Goal: Navigation & Orientation: Go to known website

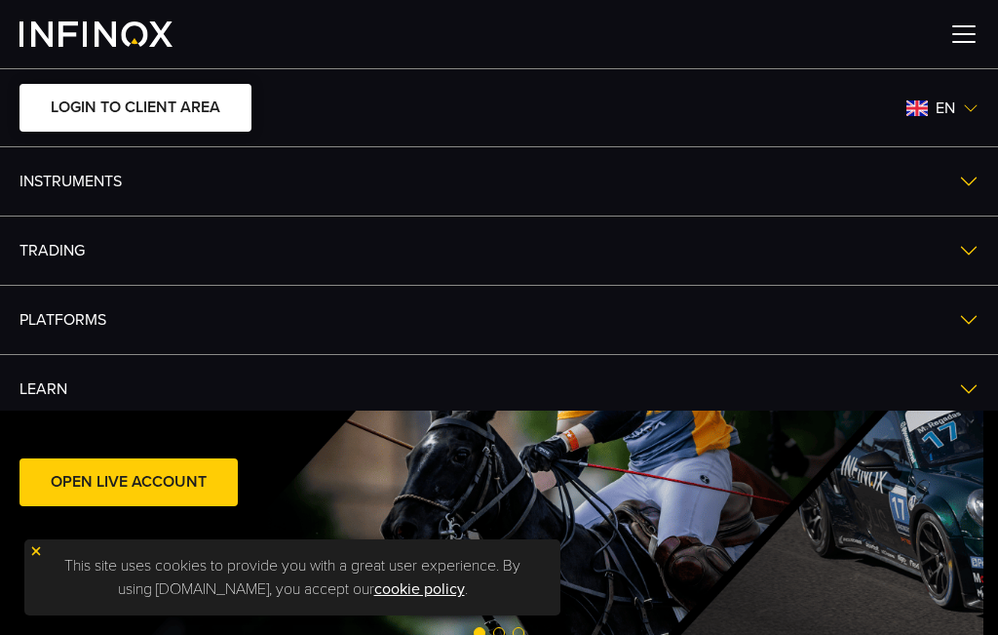
click at [170, 114] on link "LOGIN TO CLIENT AREA" at bounding box center [135, 108] width 232 height 48
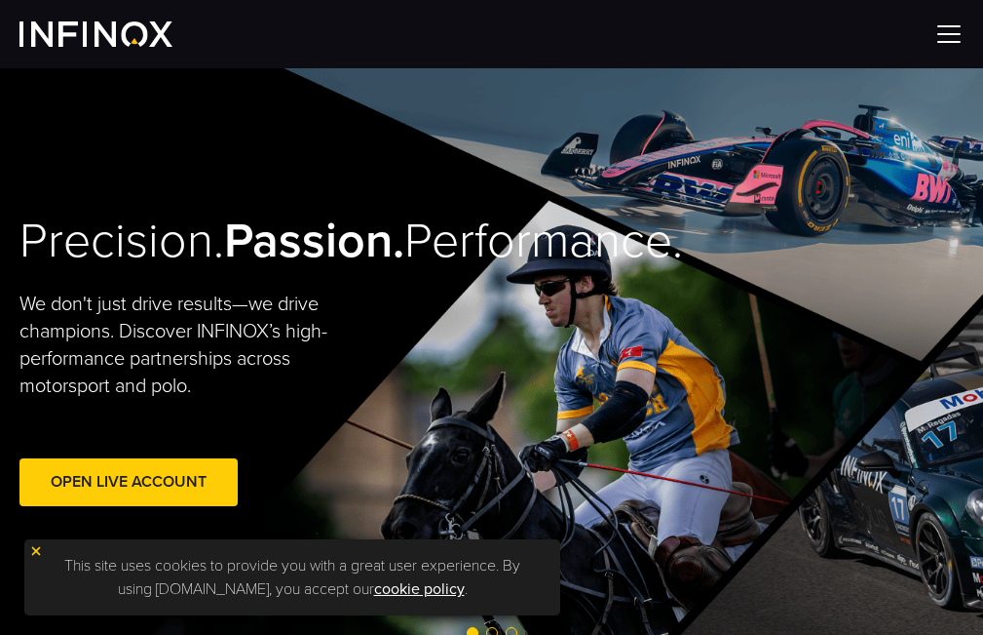
click at [951, 36] on img at bounding box center [949, 33] width 29 height 29
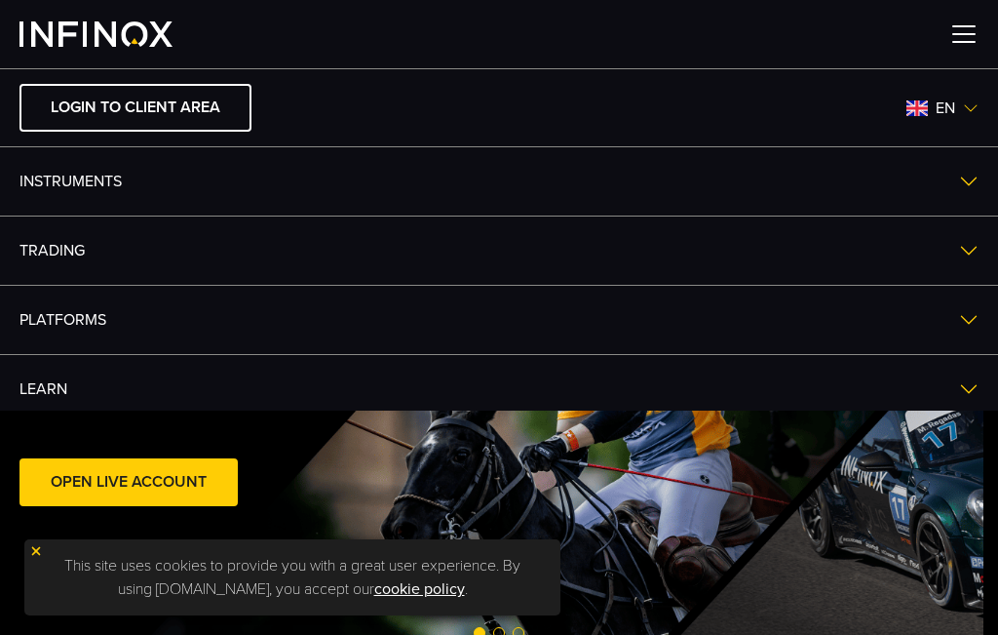
click at [963, 108] on img at bounding box center [971, 108] width 16 height 16
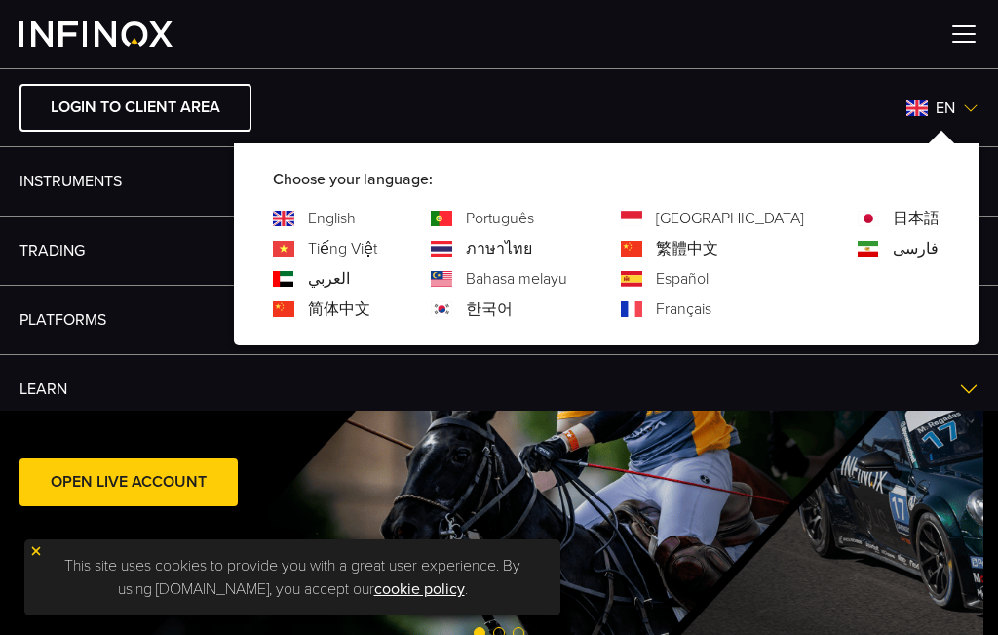
click at [642, 277] on img at bounding box center [631, 279] width 21 height 16
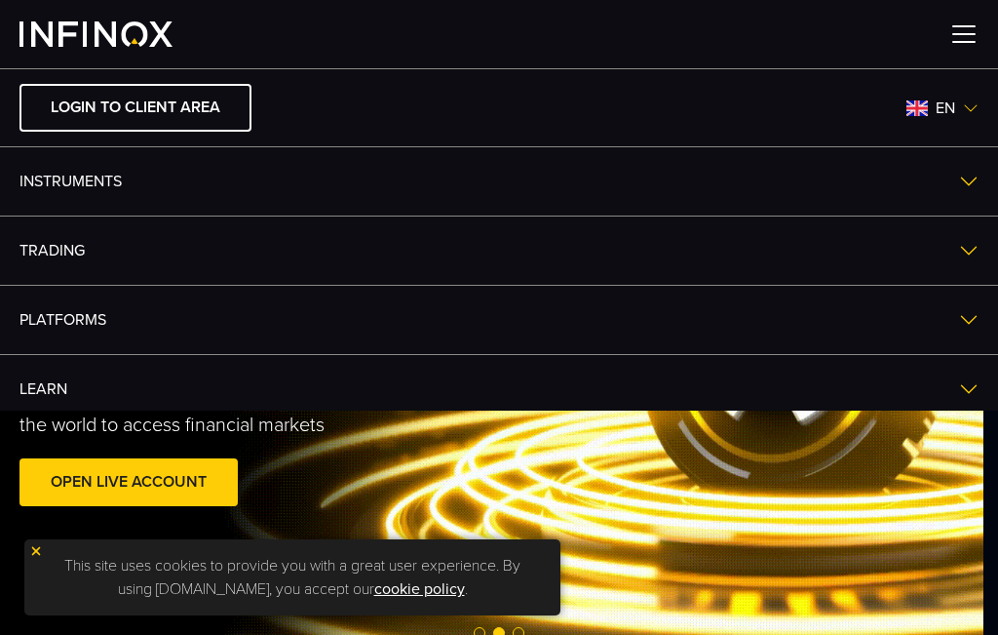
drag, startPoint x: 966, startPoint y: 31, endPoint x: 716, endPoint y: 137, distance: 271.2
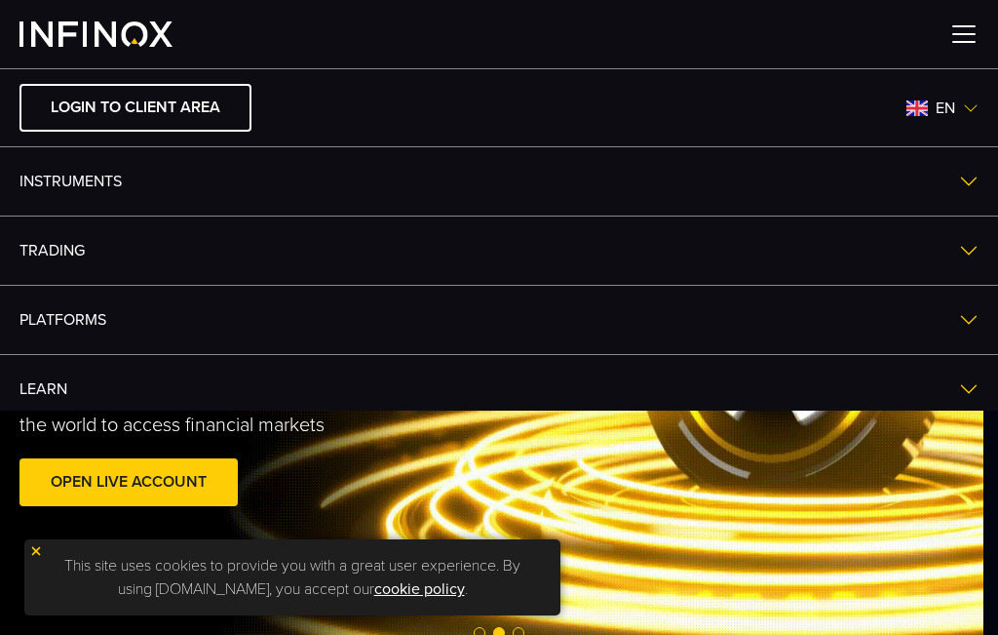
click at [963, 30] on img at bounding box center [963, 33] width 29 height 29
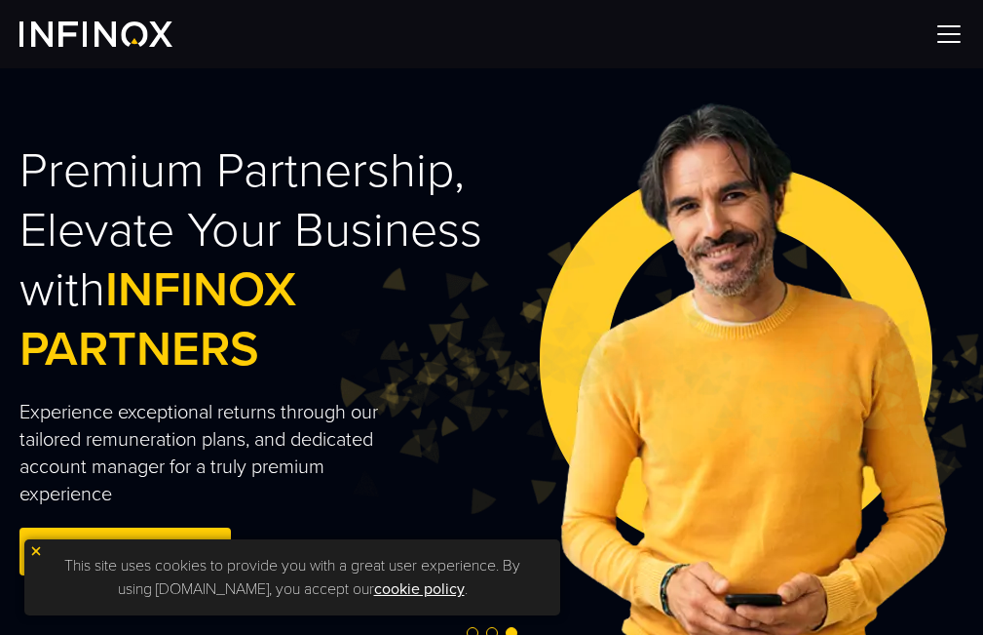
click at [959, 23] on img at bounding box center [949, 33] width 29 height 29
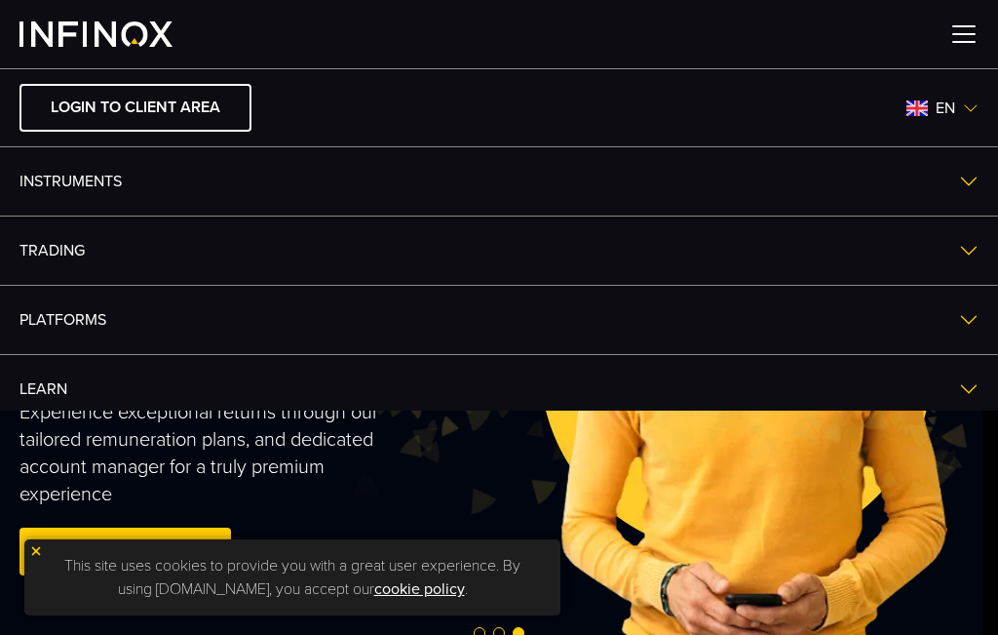
click at [928, 110] on span "en" at bounding box center [945, 107] width 35 height 23
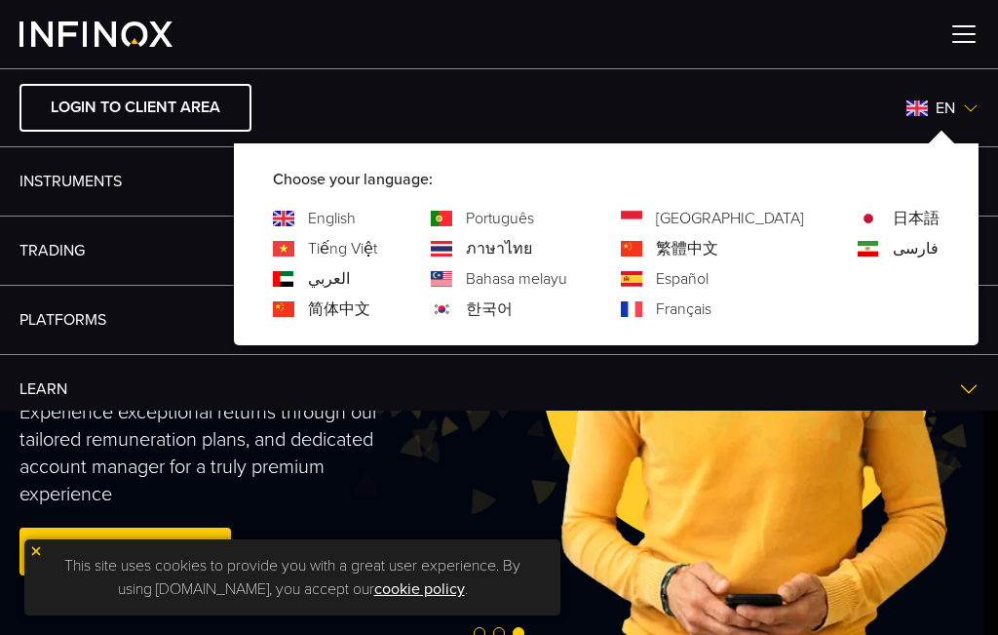
click at [709, 282] on link "Español" at bounding box center [682, 278] width 53 height 23
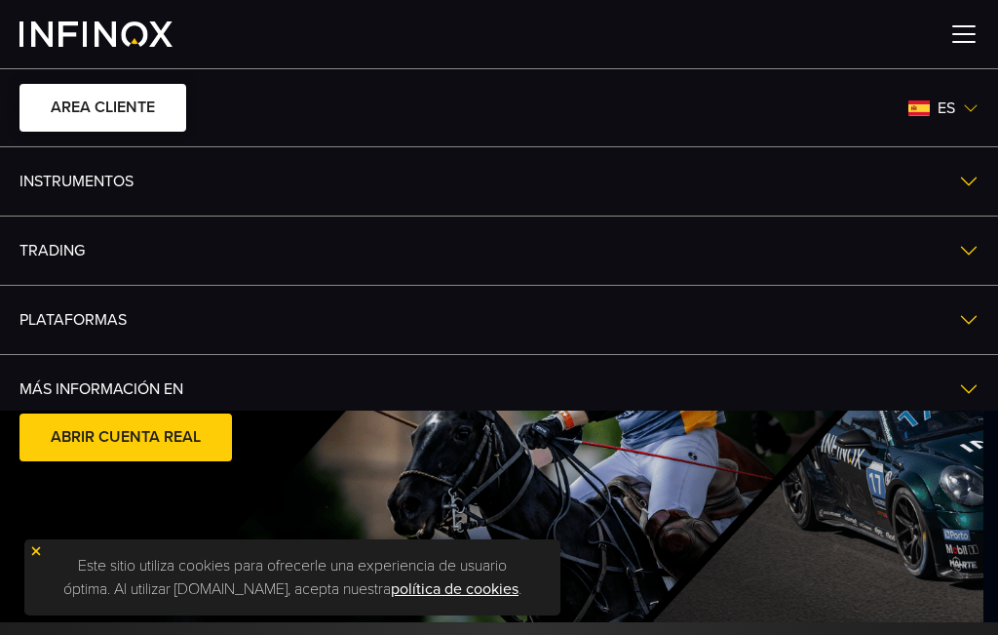
click at [109, 117] on link "AREA CLIENTE" at bounding box center [102, 108] width 167 height 48
